Goal: Task Accomplishment & Management: Use online tool/utility

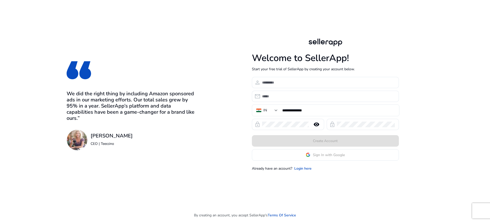
click at [281, 154] on app-google-signin "Sign In with Google" at bounding box center [325, 154] width 147 height 11
click at [324, 157] on span at bounding box center [325, 154] width 146 height 12
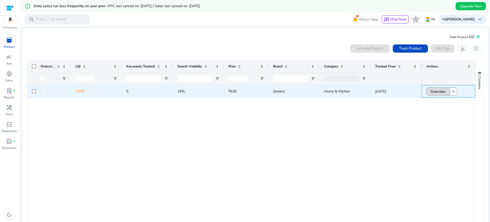
click at [438, 93] on span "Overview" at bounding box center [437, 91] width 15 height 10
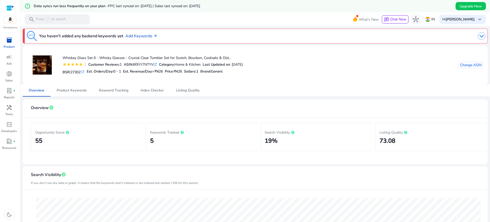
click at [291, 117] on mat-card-header "Overview info" at bounding box center [255, 110] width 457 height 14
click at [114, 93] on span "Keyword Tracking" at bounding box center [113, 90] width 29 height 12
